Goal: Use online tool/utility: Utilize a website feature to perform a specific function

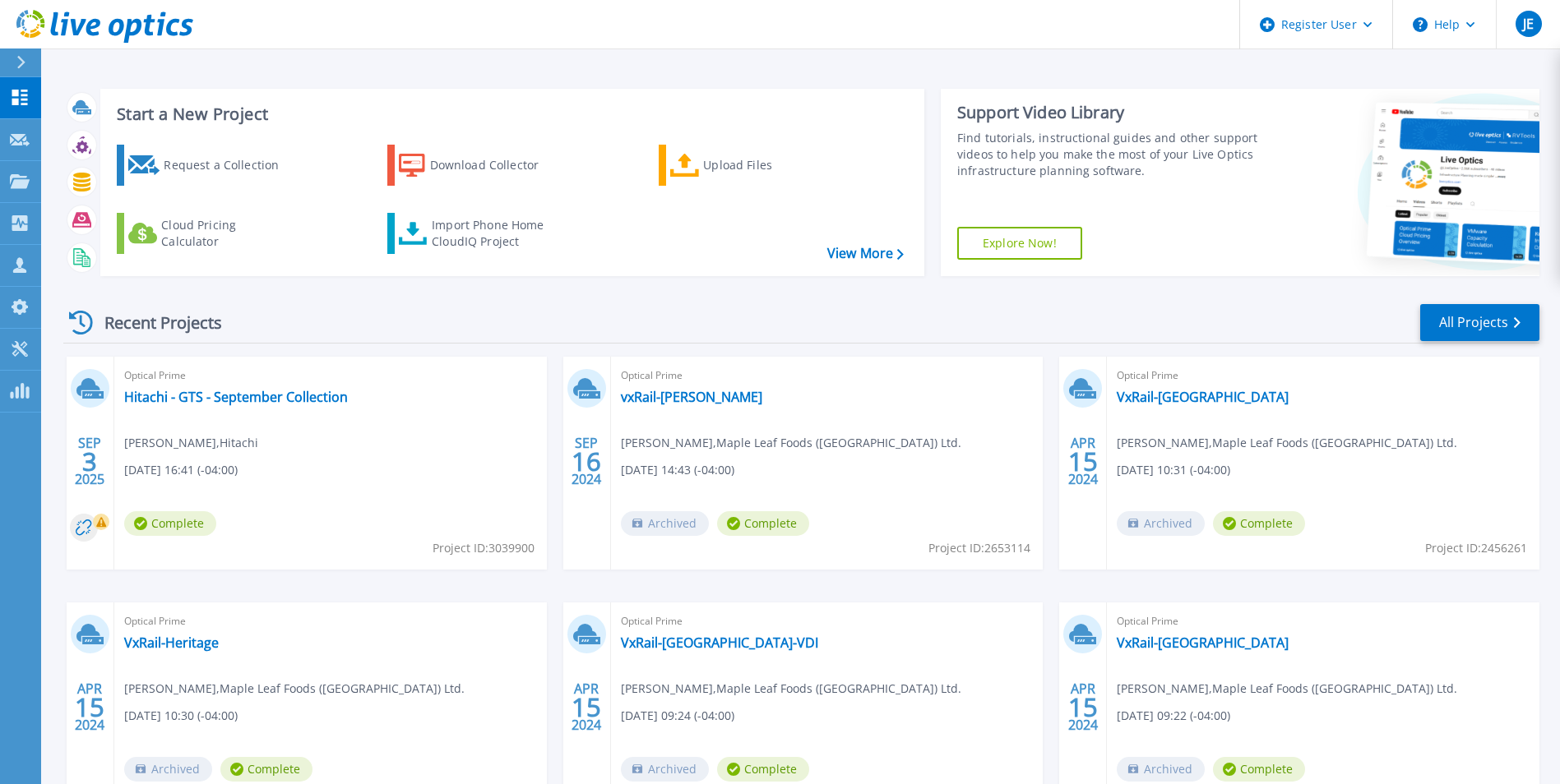
click at [359, 20] on header "Register User Help JE Dell User [PERSON_NAME] [PERSON_NAME][EMAIL_ADDRESS][PERS…" at bounding box center [780, 25] width 1560 height 50
click at [298, 401] on link "Hitachi - GTS - September Collection" at bounding box center [236, 396] width 224 height 16
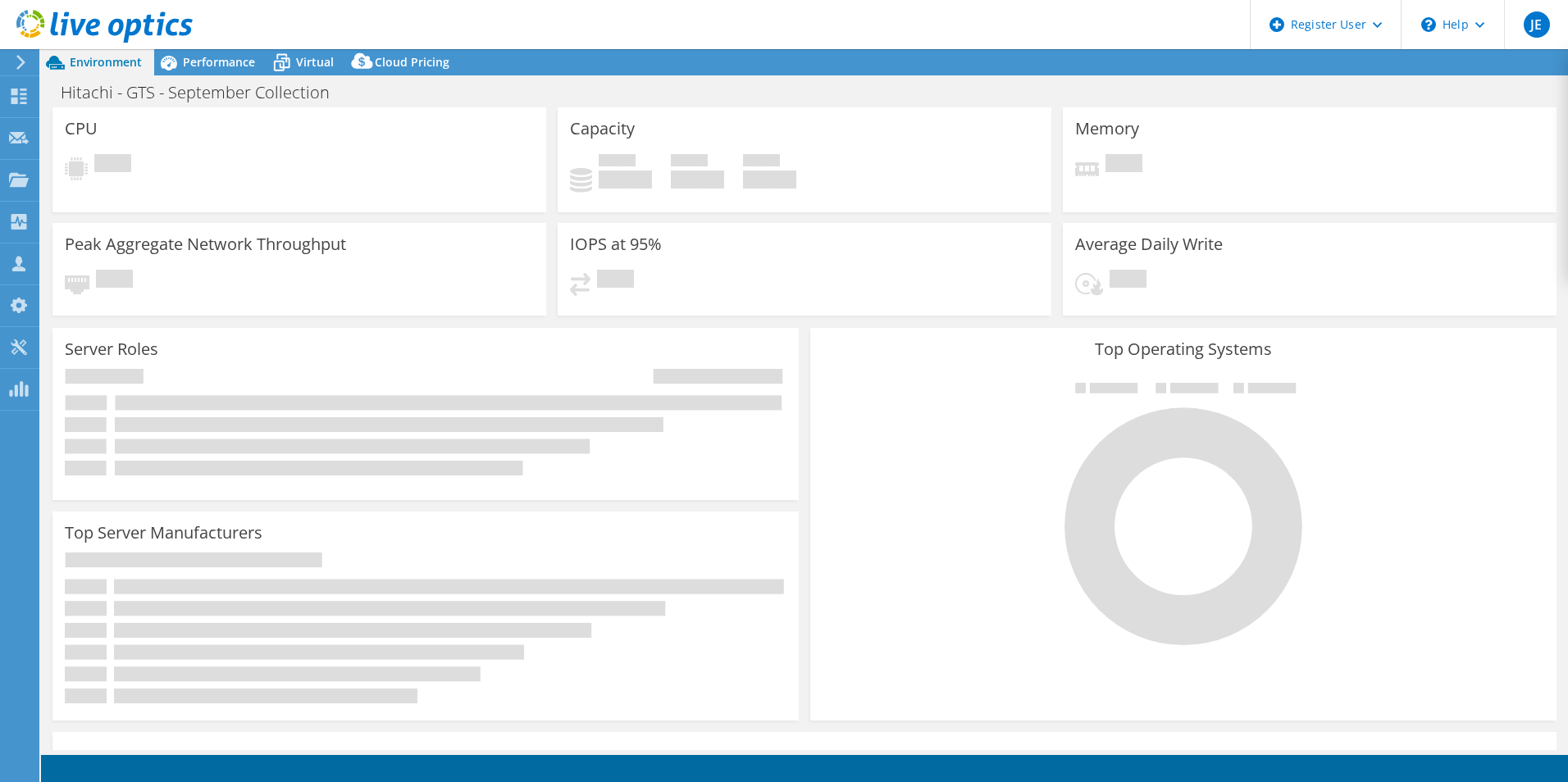
select select "[GEOGRAPHIC_DATA]"
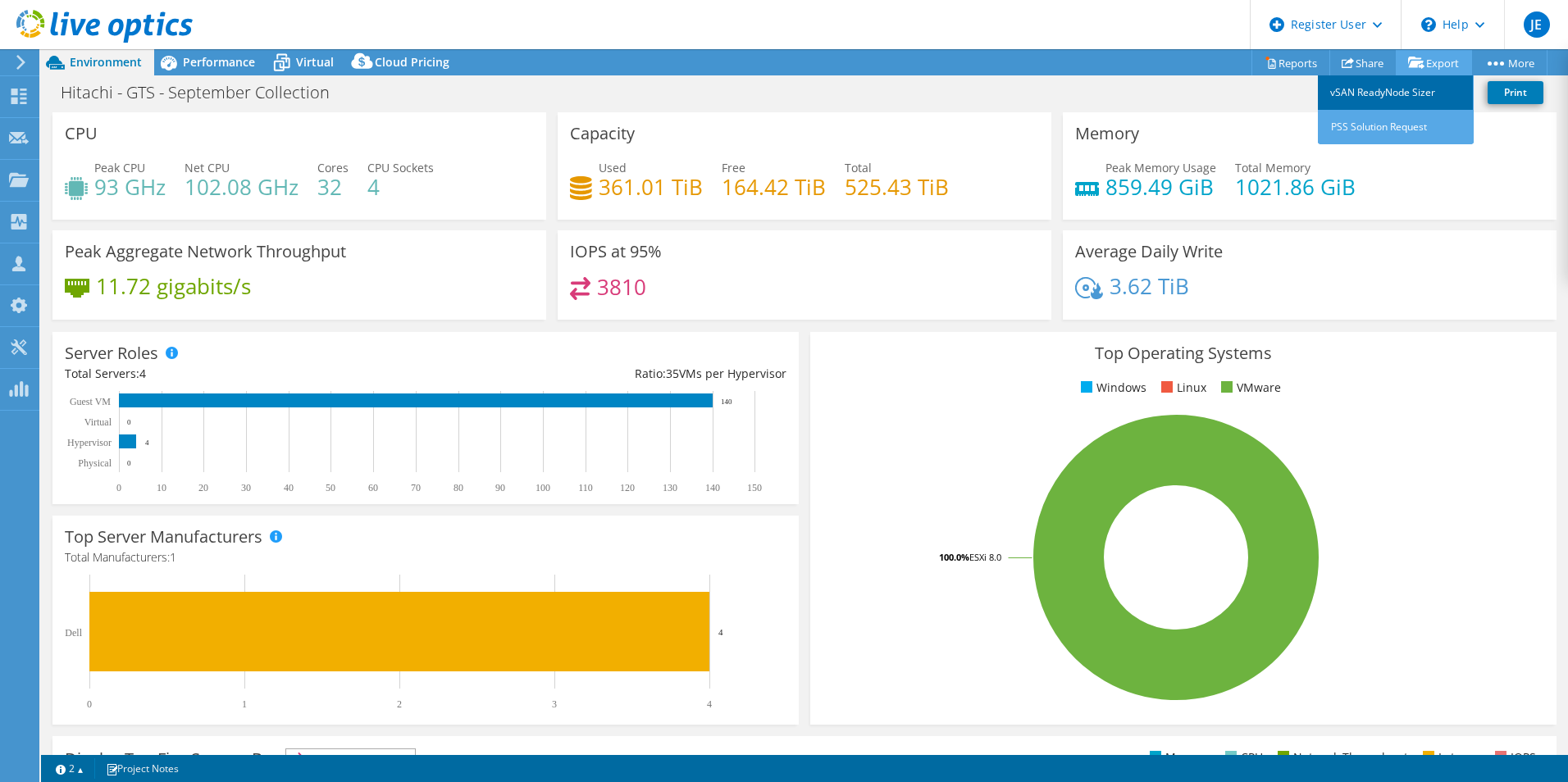
click at [1424, 98] on link "vSAN ReadyNode Sizer" at bounding box center [1395, 93] width 156 height 34
